Goal: Task Accomplishment & Management: Manage account settings

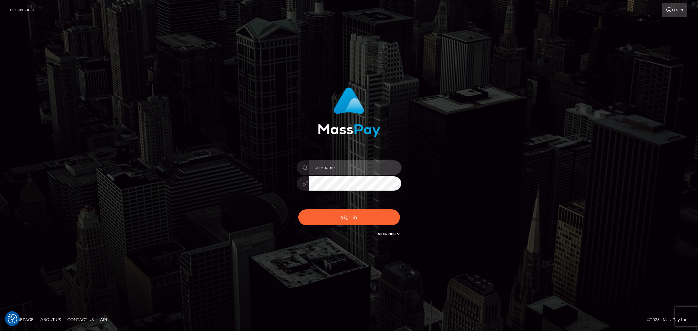
click at [352, 167] on input "text" at bounding box center [354, 167] width 93 height 15
type input "Raymundo.xcite"
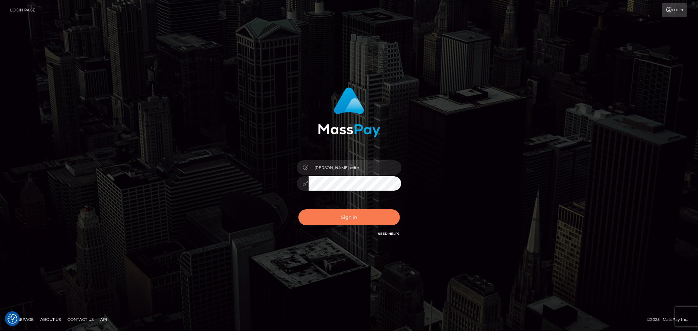
click at [369, 208] on div "Sign in Need Help?" at bounding box center [349, 219] width 114 height 29
click at [369, 214] on button "Sign in" at bounding box center [348, 217] width 101 height 16
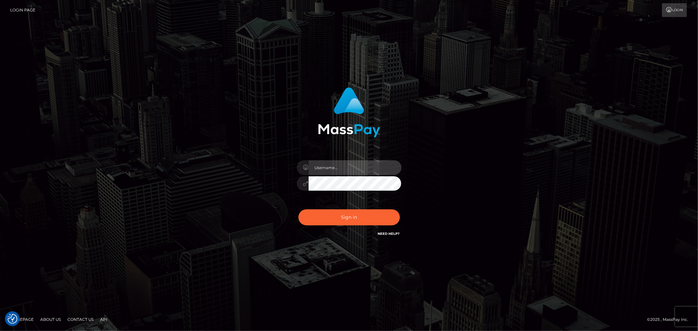
click at [376, 168] on input "text" at bounding box center [354, 167] width 93 height 15
type input "Raymundo.xcite"
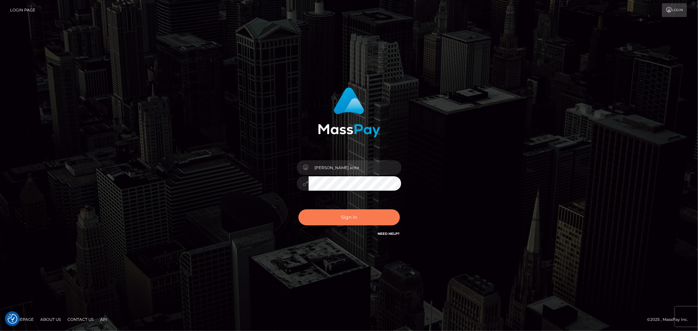
click at [380, 215] on button "Sign in" at bounding box center [348, 217] width 101 height 16
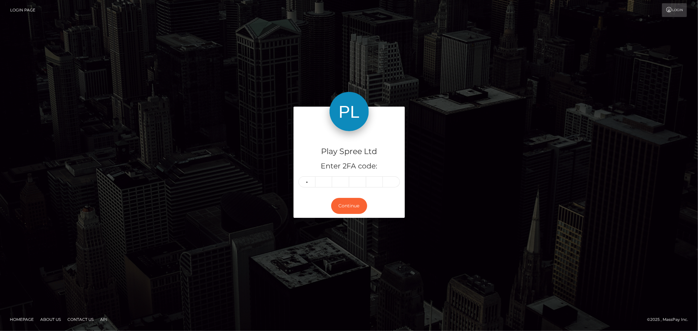
type input "5"
type input "6"
type input "1"
type input "4"
type input "0"
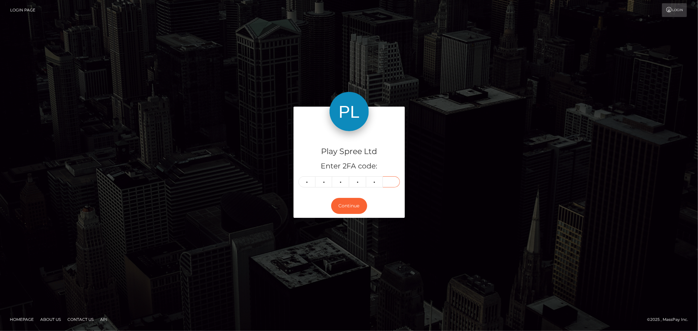
type input "7"
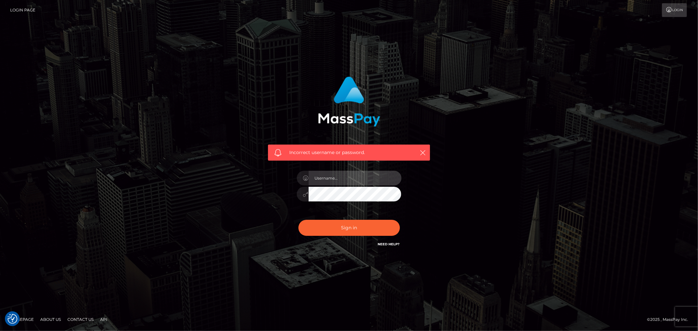
click at [358, 177] on input "text" at bounding box center [354, 178] width 93 height 15
type input "Raymundo.xcite"
click at [357, 228] on button "Sign in" at bounding box center [348, 228] width 101 height 16
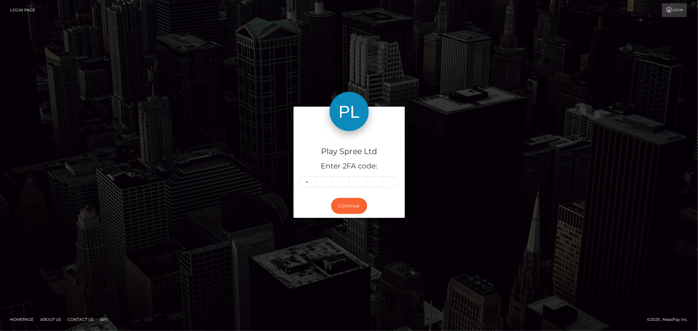
type input "1"
type input "5"
type input "2"
type input "6"
type input "4"
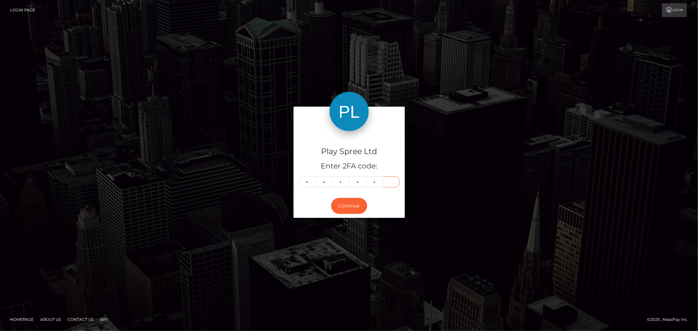
type input "2"
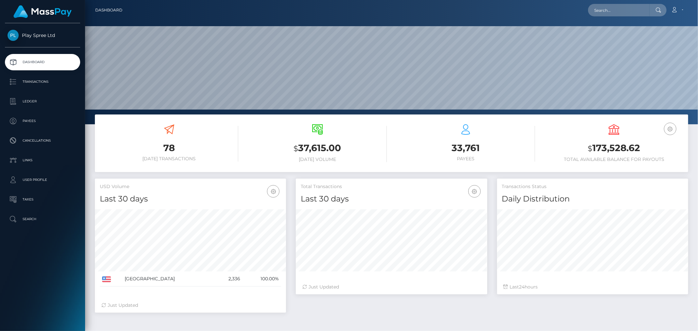
scroll to position [116, 191]
click at [629, 148] on h3 "$ 173,528.62" at bounding box center [614, 148] width 138 height 13
copy div "$ 173,528.62"
